Goal: Task Accomplishment & Management: Manage account settings

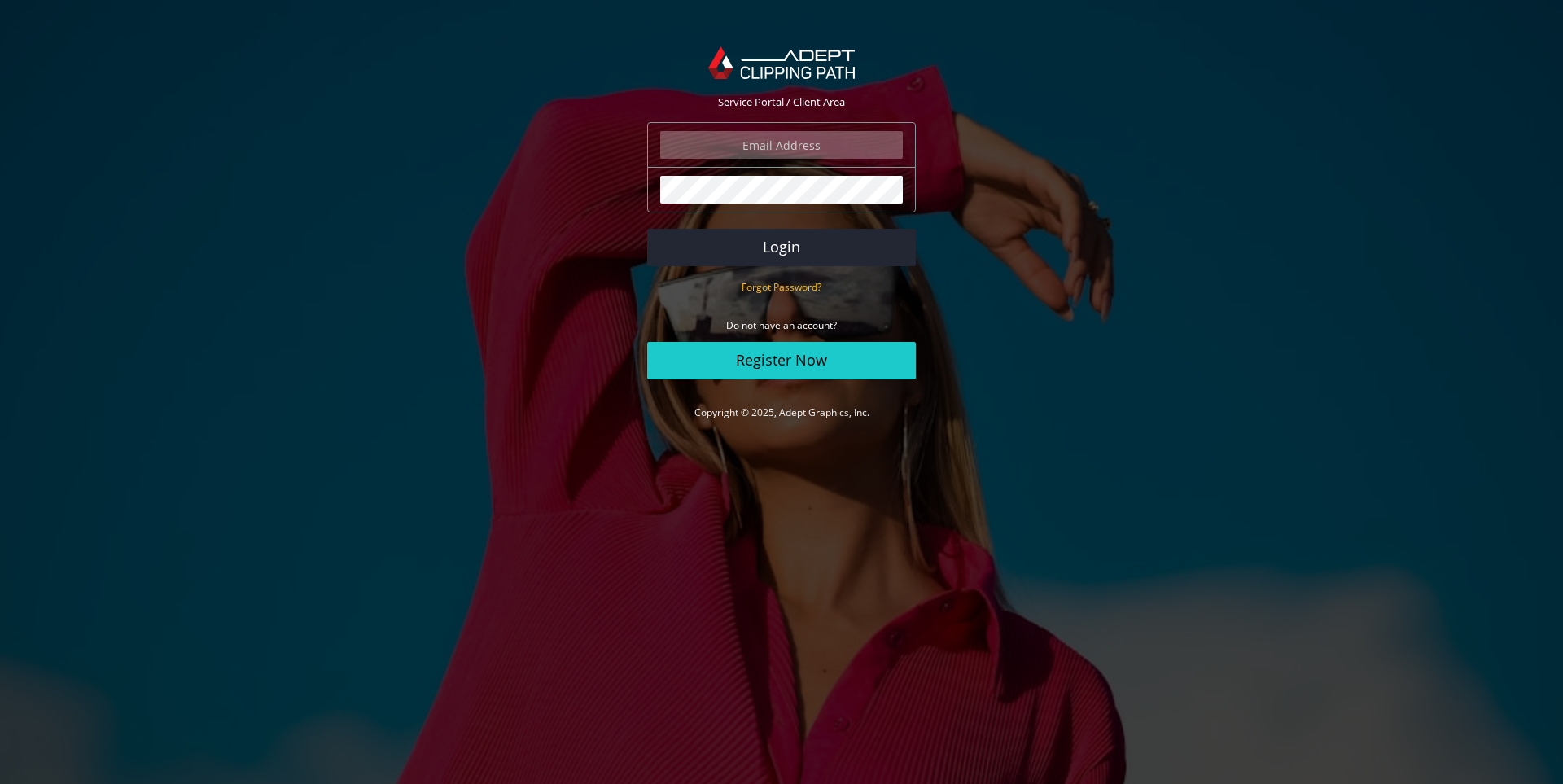
click at [755, 143] on input "email" at bounding box center [781, 144] width 242 height 27
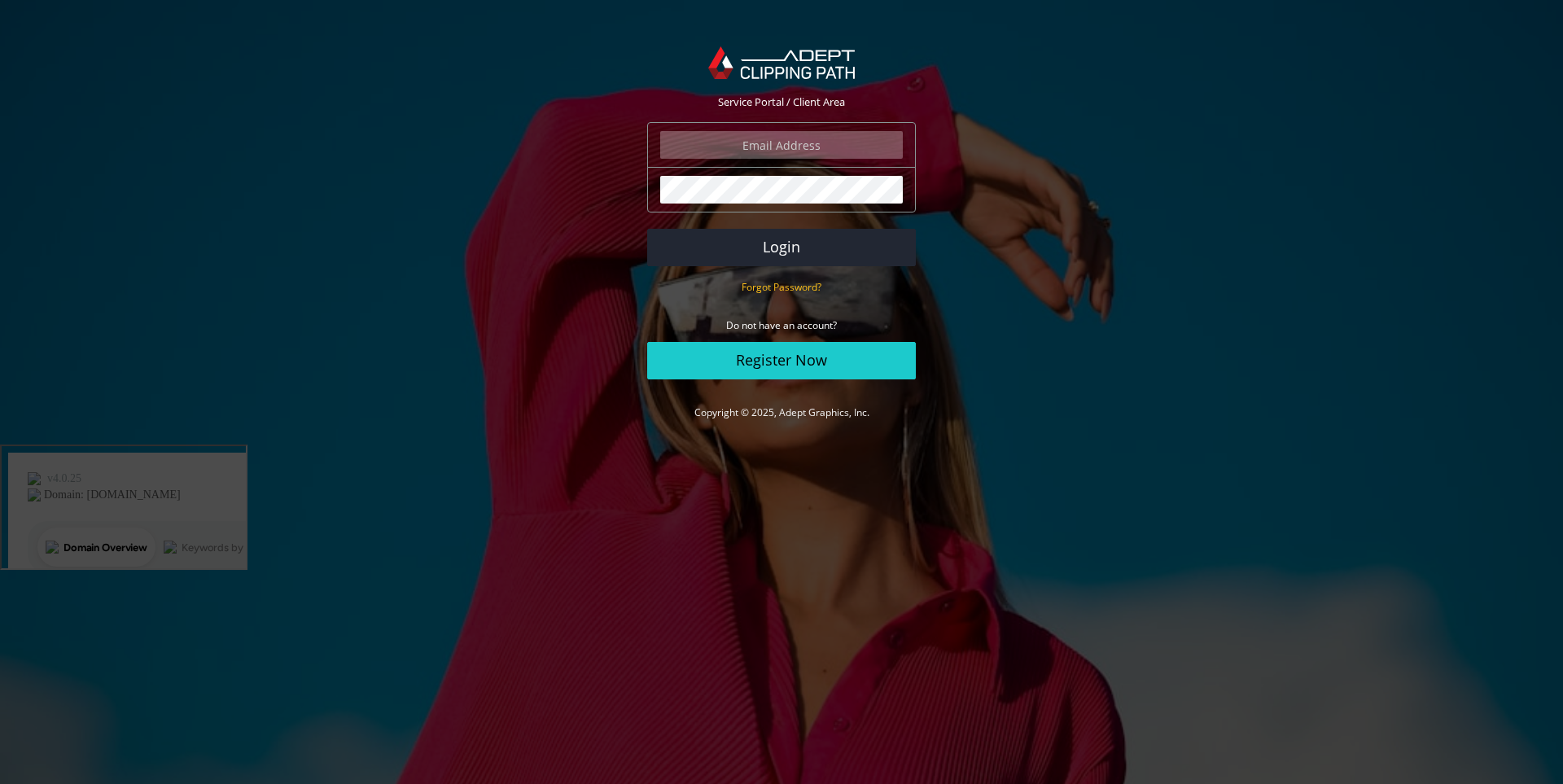
click at [807, 147] on input "email" at bounding box center [781, 144] width 242 height 27
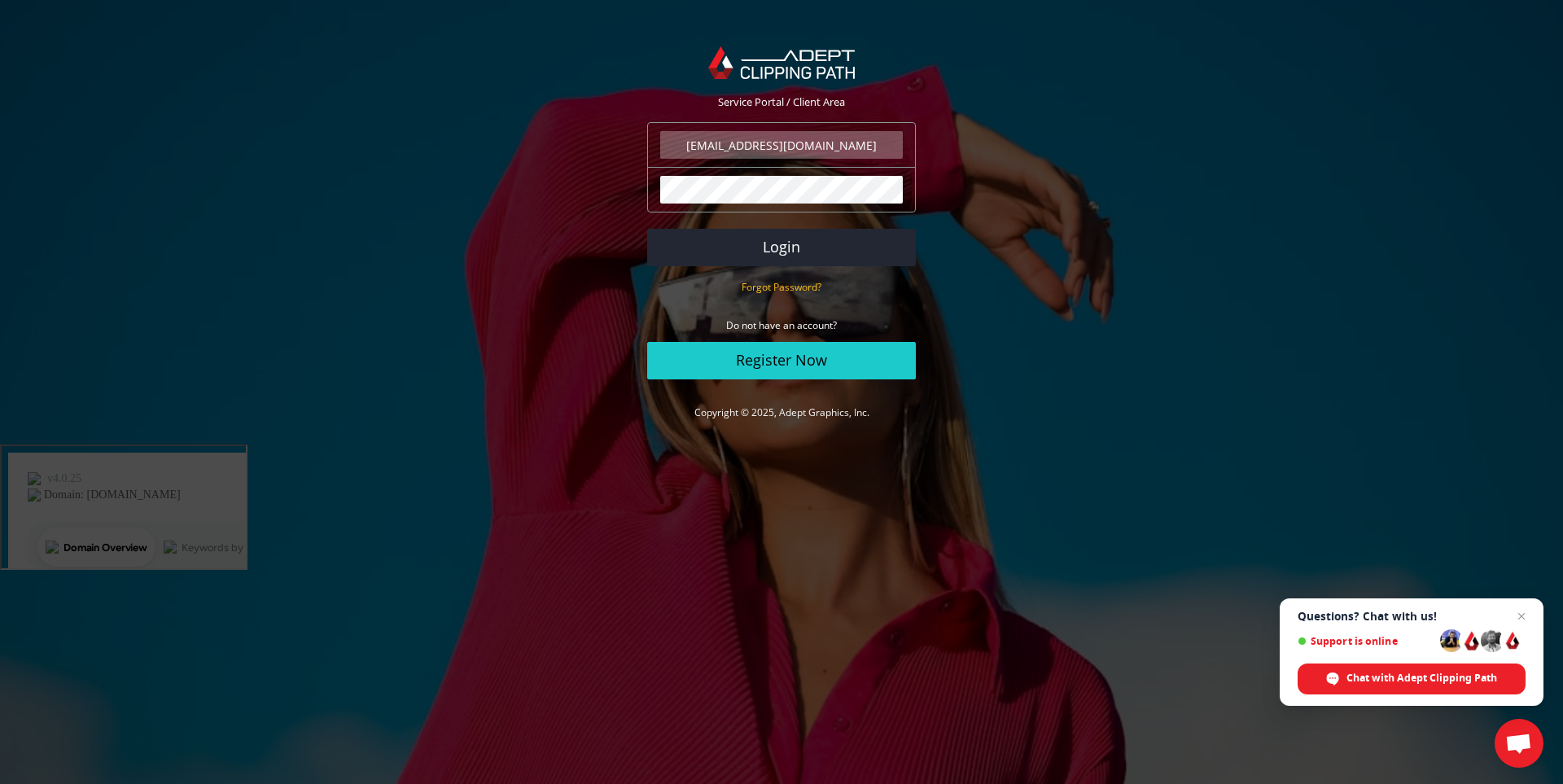
type input "monir@adeptgraphiics.com"
click at [647, 229] on button "Login" at bounding box center [782, 247] width 269 height 37
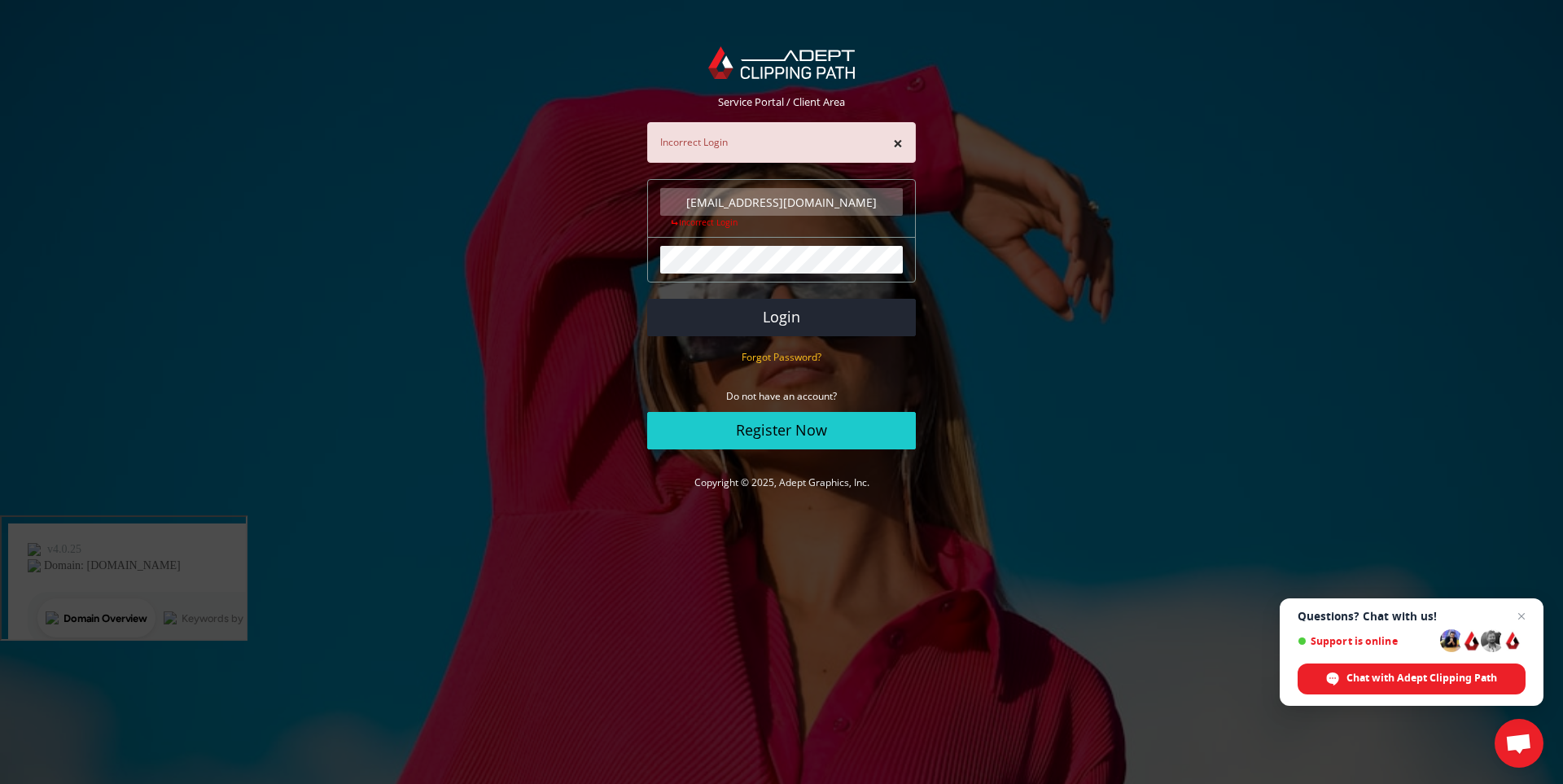
click at [819, 200] on input "[EMAIL_ADDRESS][DOMAIN_NAME]" at bounding box center [781, 201] width 242 height 27
type input "[EMAIL_ADDRESS][DOMAIN_NAME]"
click at [647, 299] on button "Login" at bounding box center [782, 317] width 269 height 37
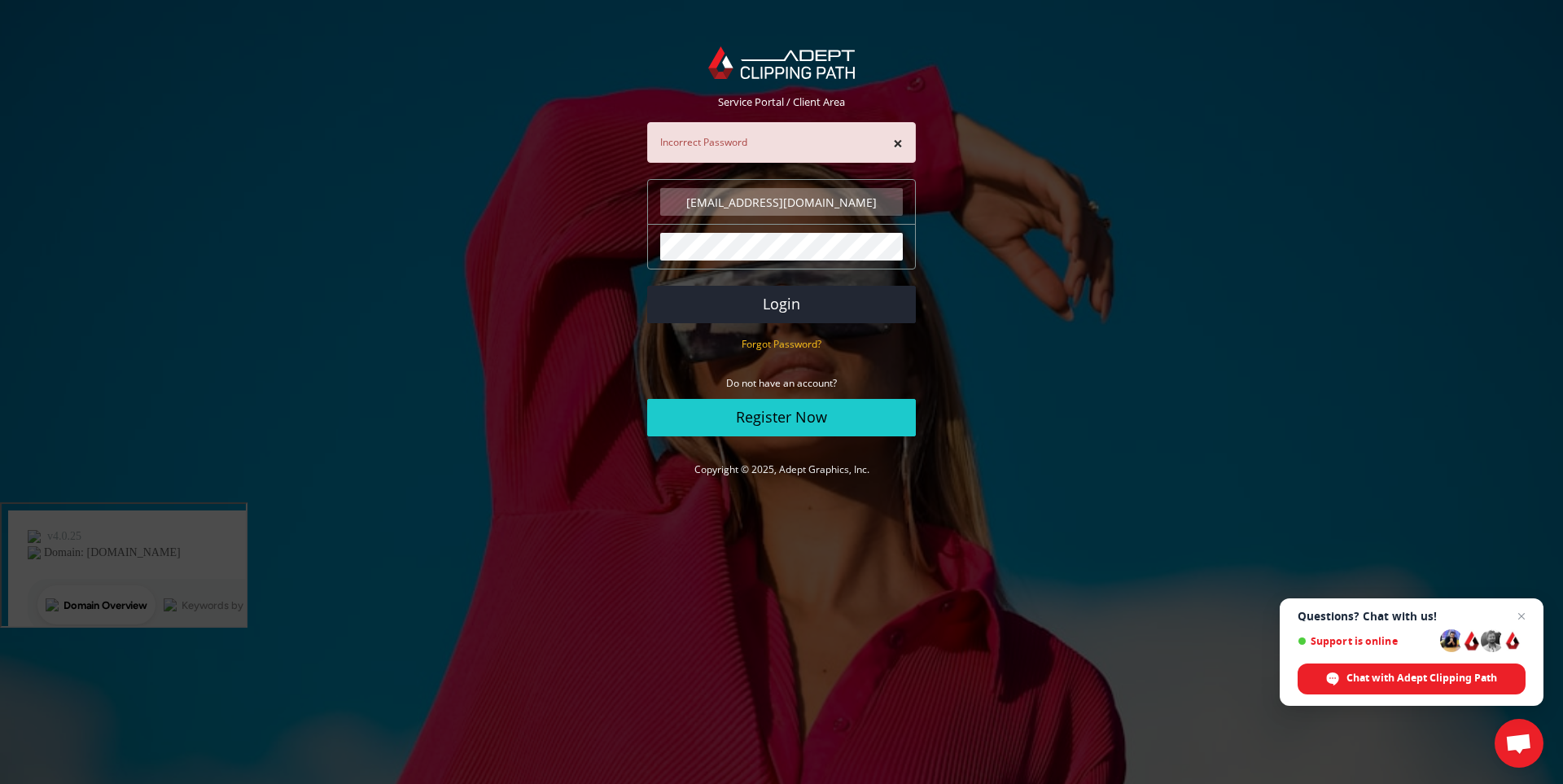
drag, startPoint x: 857, startPoint y: 205, endPoint x: 673, endPoint y: 206, distance: 184.0
click at [673, 205] on input "[EMAIL_ADDRESS][DOMAIN_NAME]" at bounding box center [781, 201] width 242 height 27
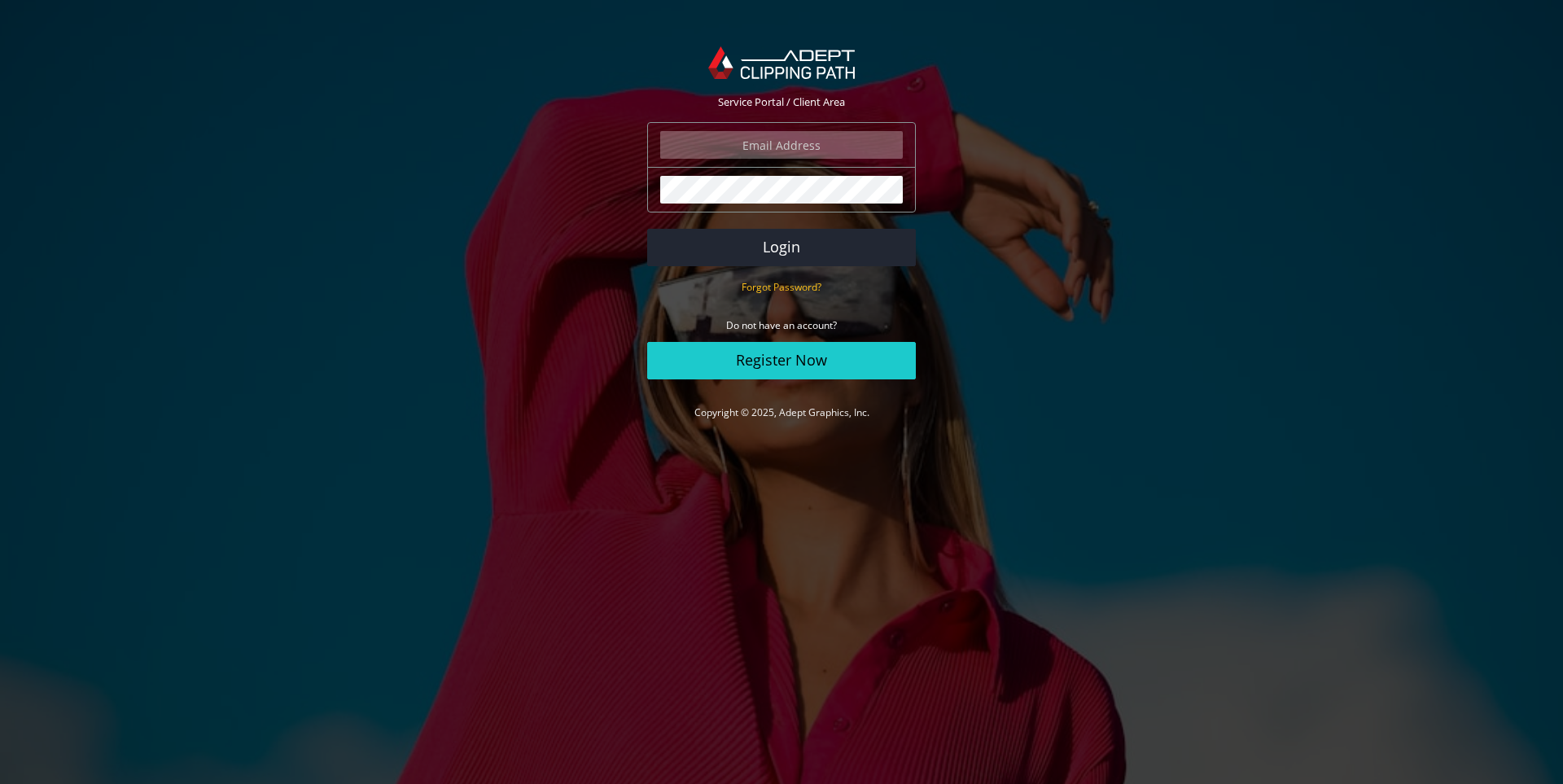
click at [768, 141] on input "email" at bounding box center [781, 144] width 242 height 27
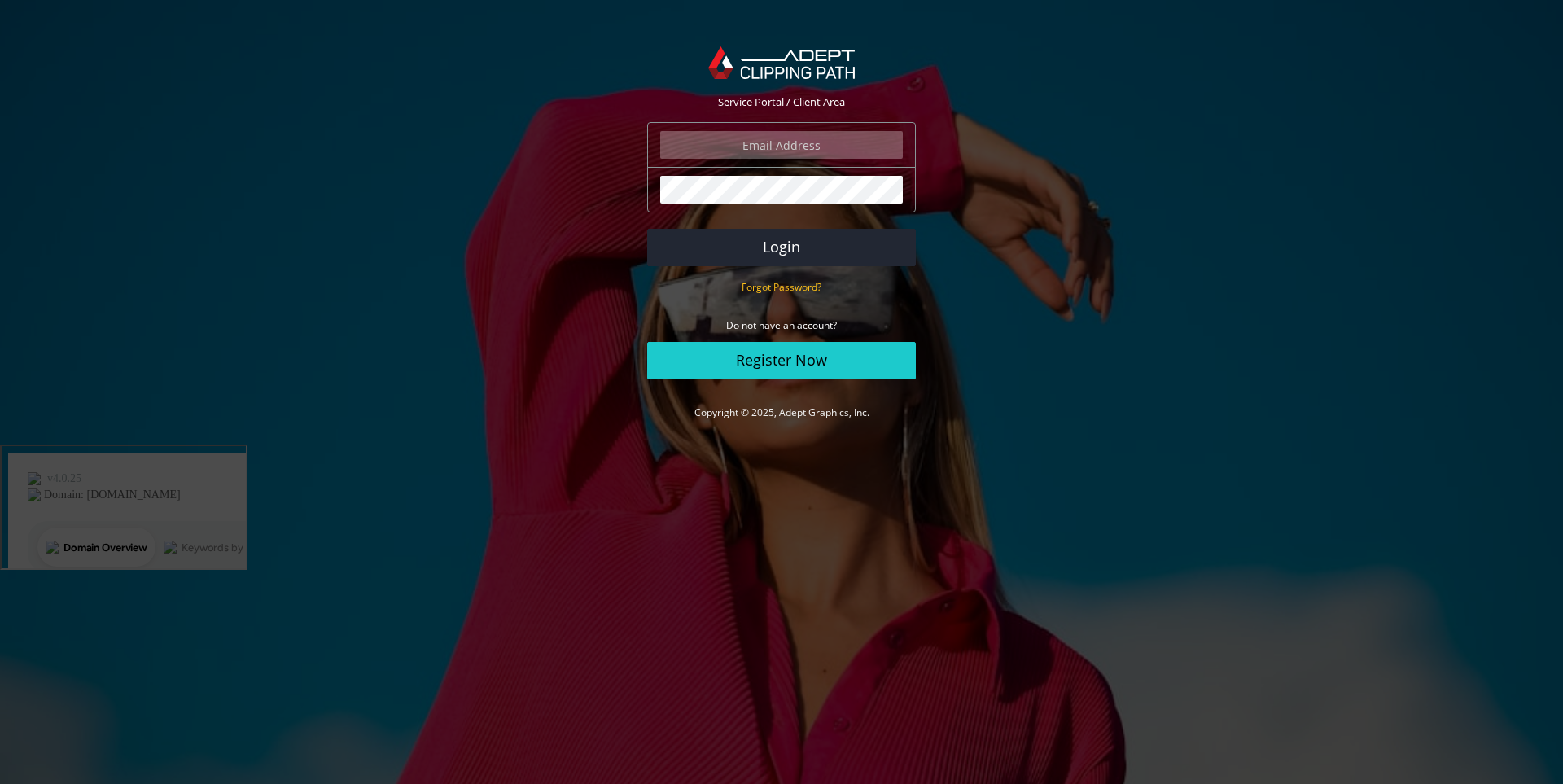
paste input "[EMAIL_ADDRESS][DOMAIN_NAME]"
type input "[EMAIL_ADDRESS][DOMAIN_NAME]"
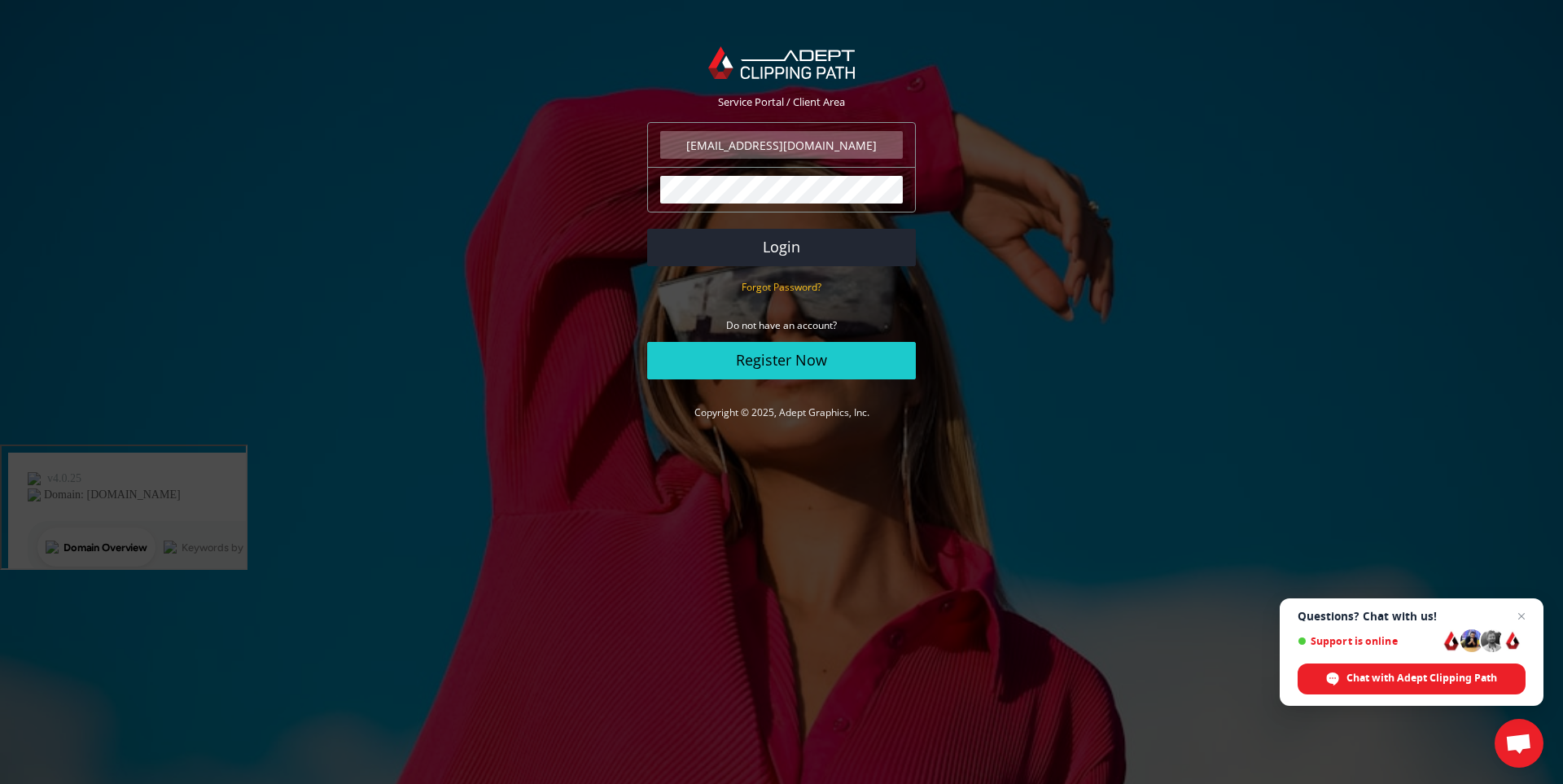
click at [647, 229] on button "Login" at bounding box center [782, 247] width 269 height 37
